Goal: Manage account settings

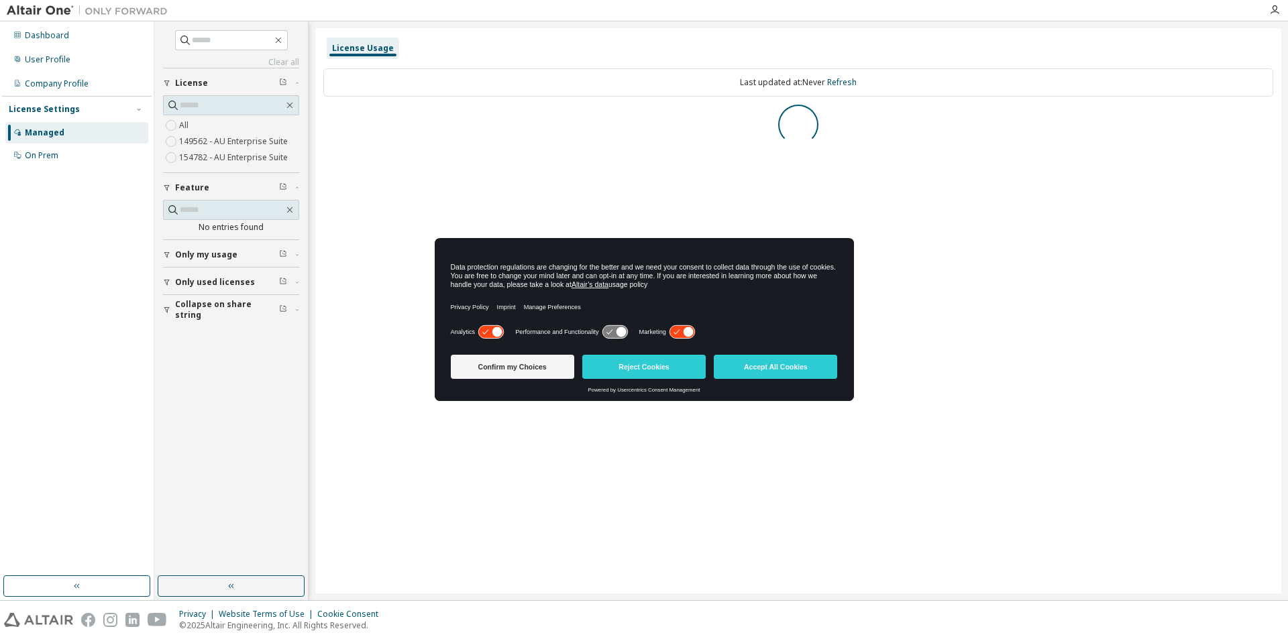
click at [678, 331] on icon at bounding box center [682, 332] width 25 height 13
click at [478, 332] on icon at bounding box center [490, 332] width 25 height 13
click at [663, 376] on button "Reject Cookies" at bounding box center [643, 367] width 123 height 24
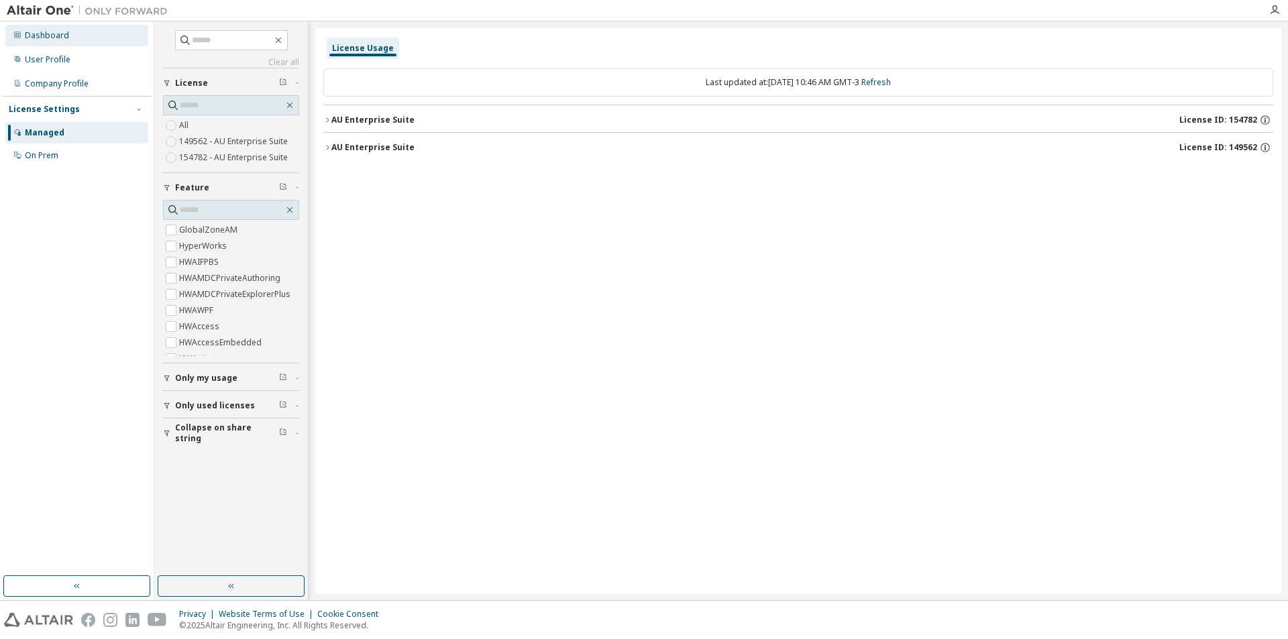
click at [34, 34] on div "Dashboard" at bounding box center [47, 35] width 44 height 11
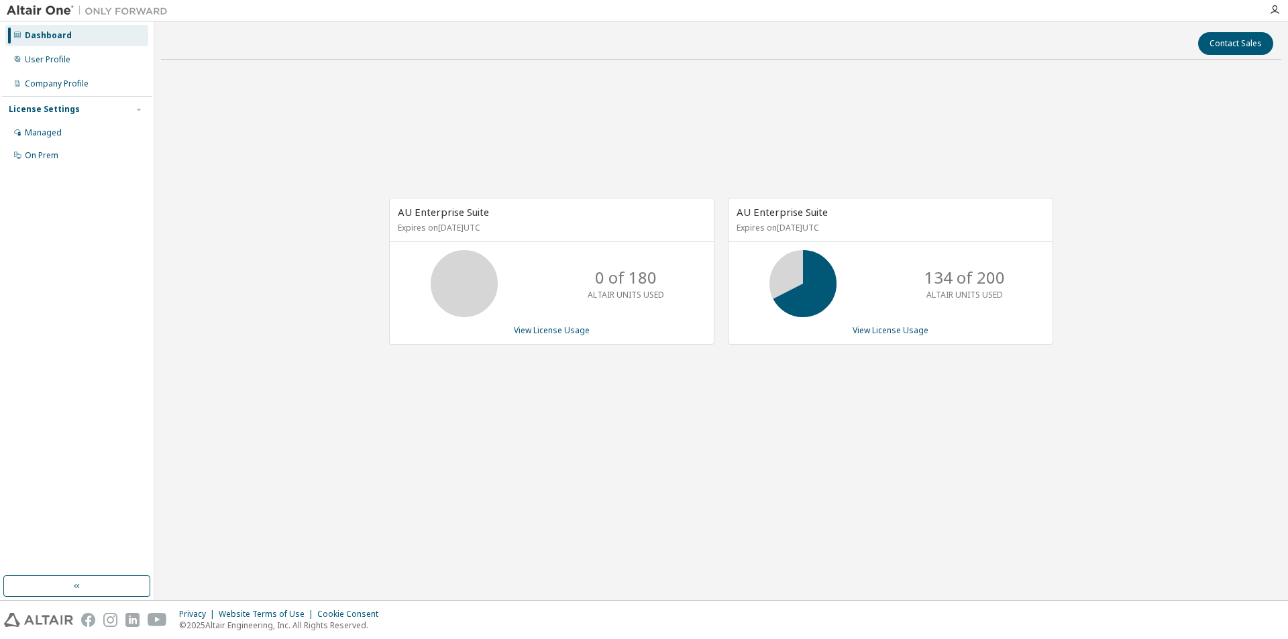
click at [1273, 17] on div at bounding box center [1274, 10] width 27 height 20
click at [1273, 14] on icon "button" at bounding box center [1274, 10] width 11 height 11
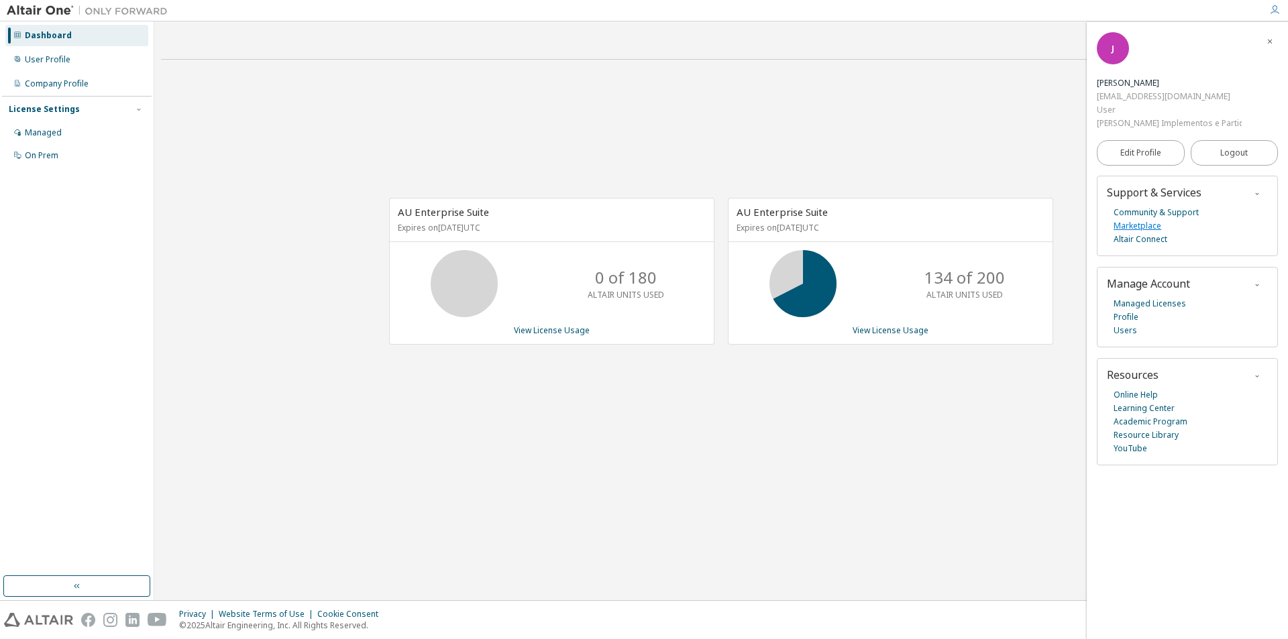
click at [1153, 219] on link "Marketplace" at bounding box center [1138, 225] width 48 height 13
